Goal: Task Accomplishment & Management: Complete application form

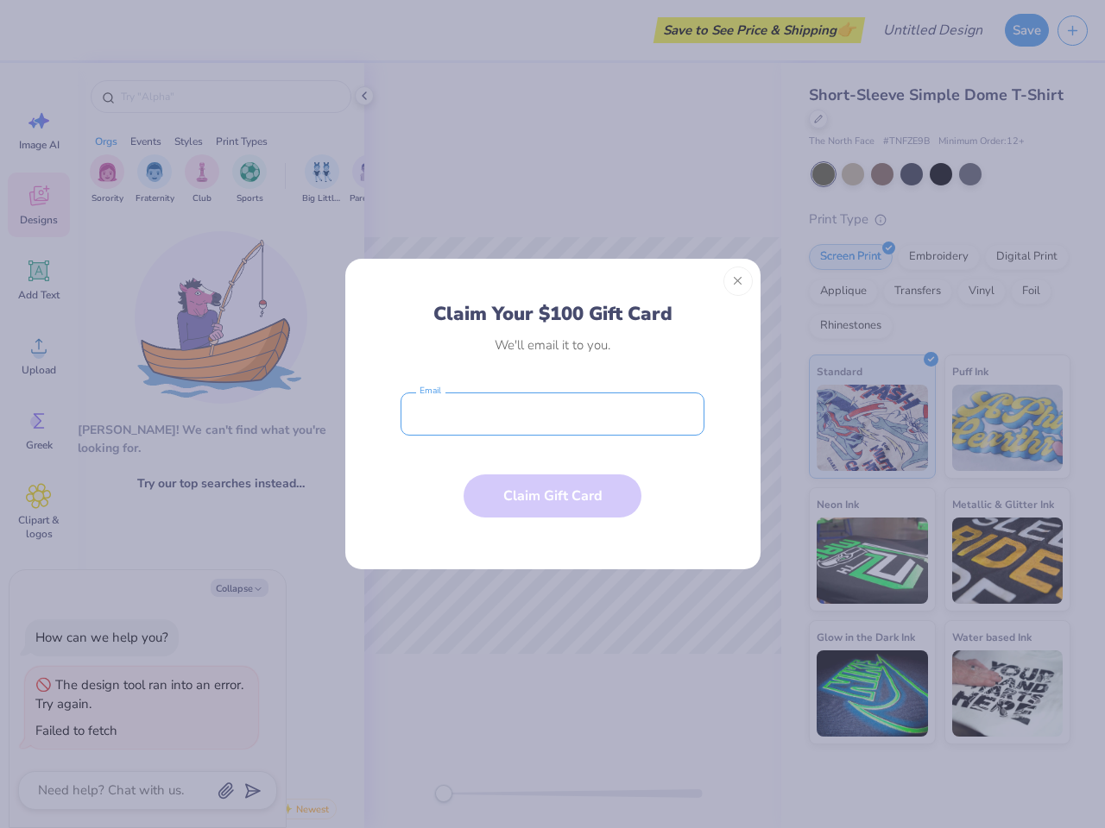
type textarea "x"
click at [552, 414] on input "email" at bounding box center [552, 414] width 304 height 43
click at [738, 281] on button "Close" at bounding box center [737, 281] width 29 height 29
